Goal: Browse casually: Explore the website without a specific task or goal

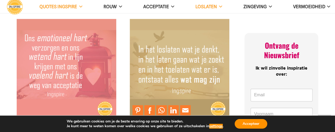
scroll to position [371, 0]
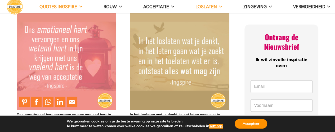
click at [108, 79] on img "Ons emotioneel hart verzorgen en ons voelend hart in lijn krijgen met ons weten…" at bounding box center [67, 60] width 100 height 100
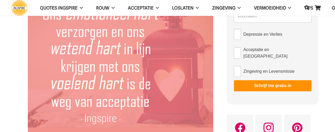
scroll to position [53, 0]
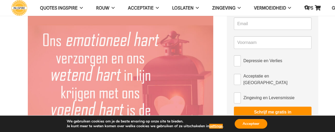
click at [175, 88] on img at bounding box center [120, 97] width 185 height 185
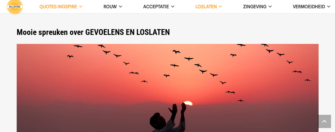
scroll to position [371, 0]
